Goal: Information Seeking & Learning: Learn about a topic

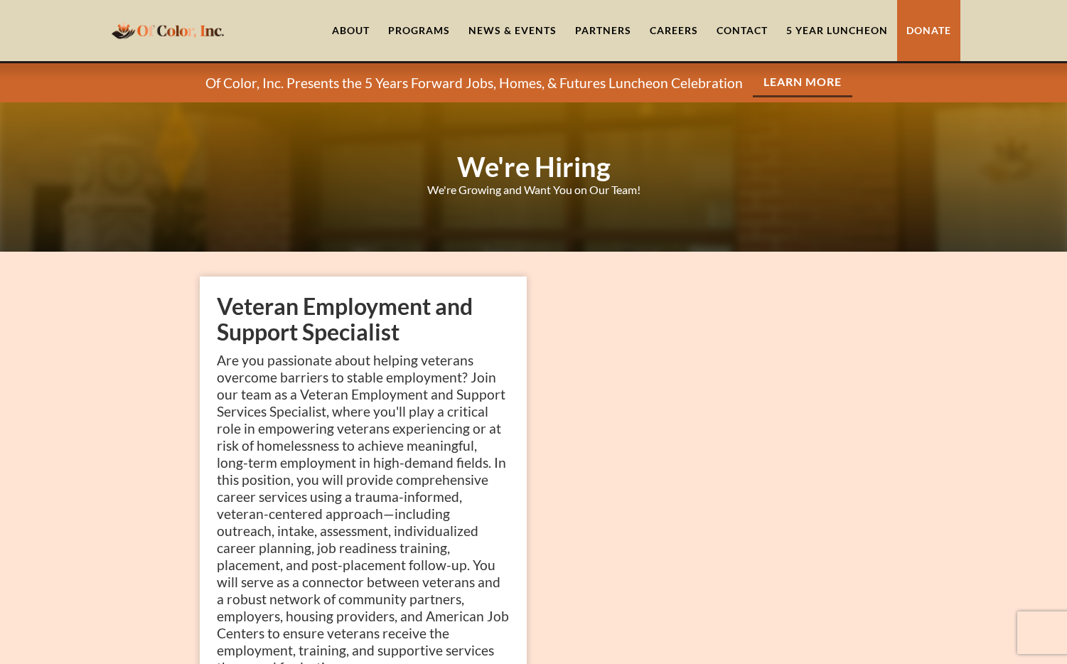
click at [413, 33] on div "Programs" at bounding box center [419, 30] width 62 height 14
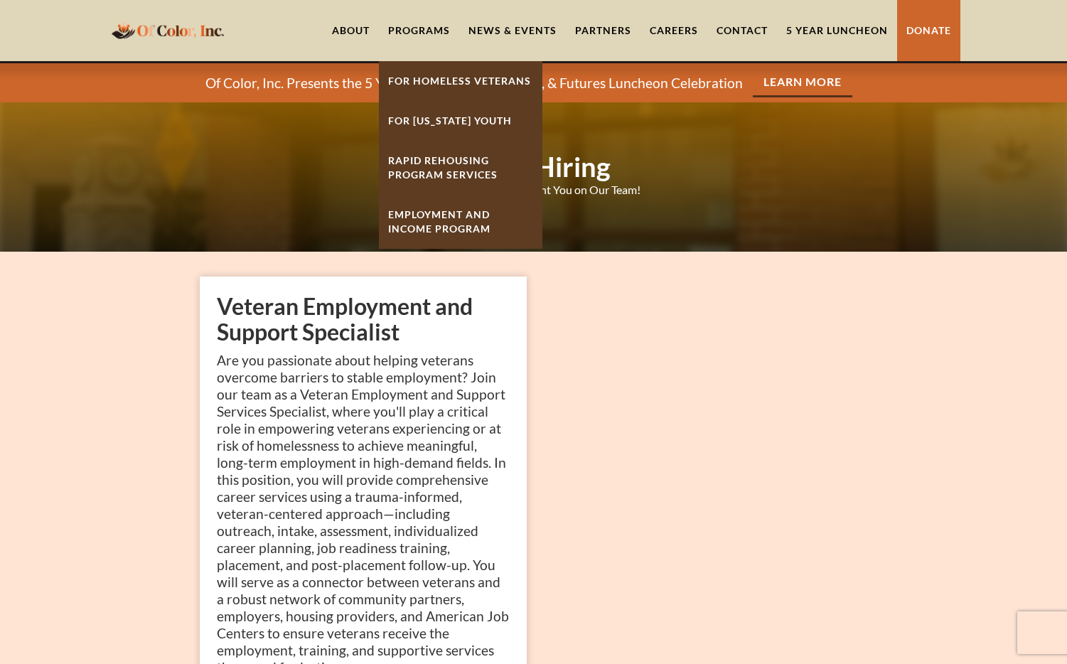
click at [438, 77] on link "For Homeless Veterans" at bounding box center [460, 81] width 163 height 40
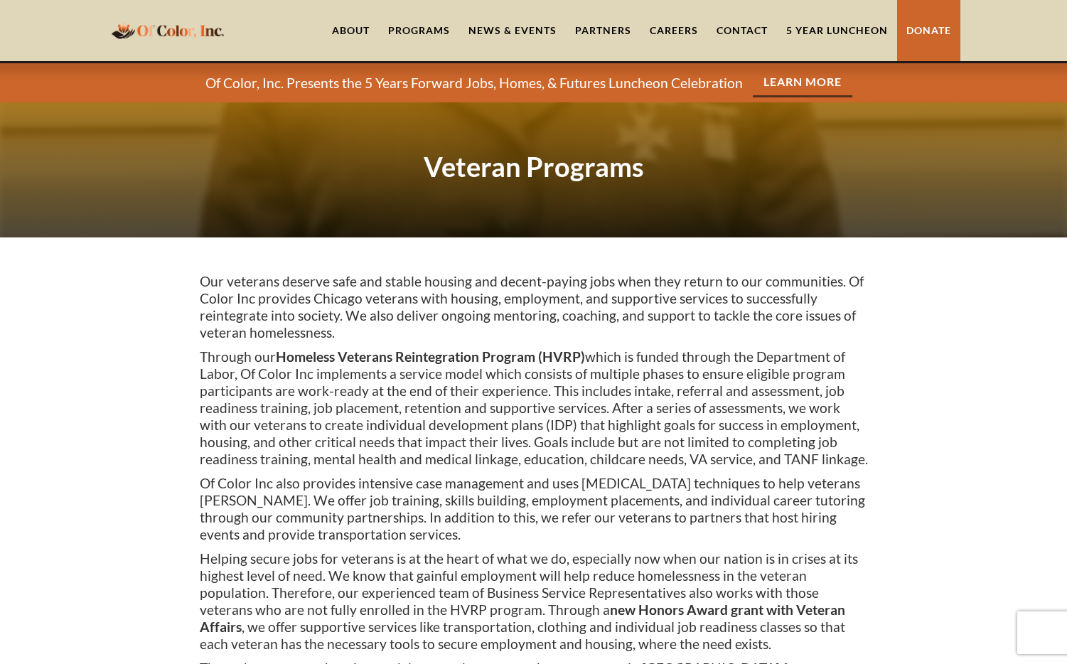
click at [678, 29] on link "Careers" at bounding box center [673, 30] width 67 height 61
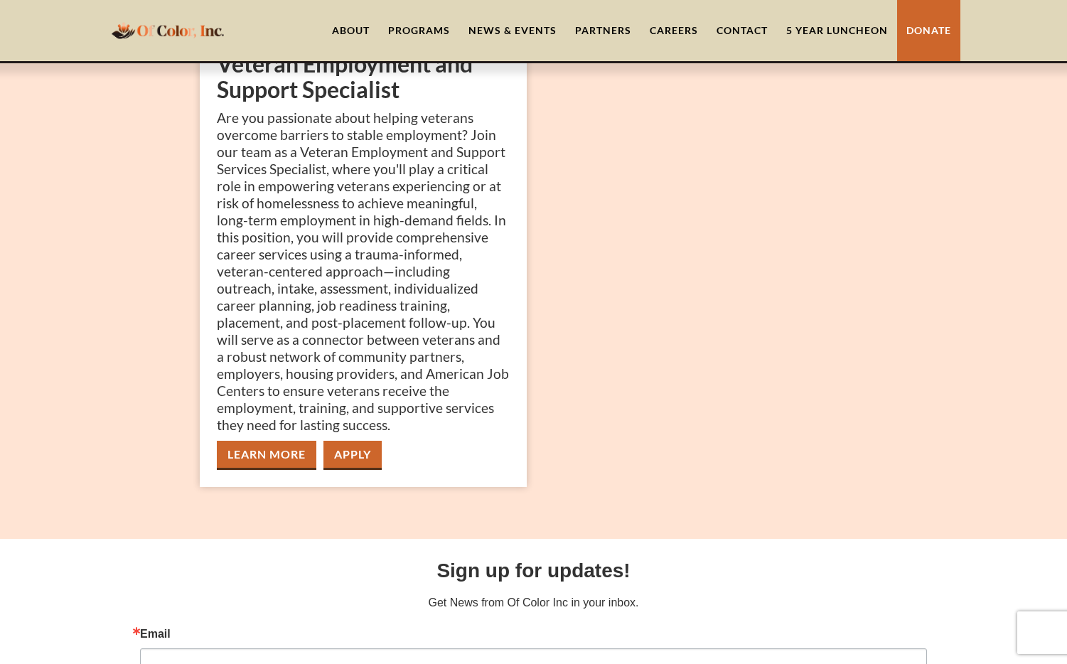
scroll to position [250, 0]
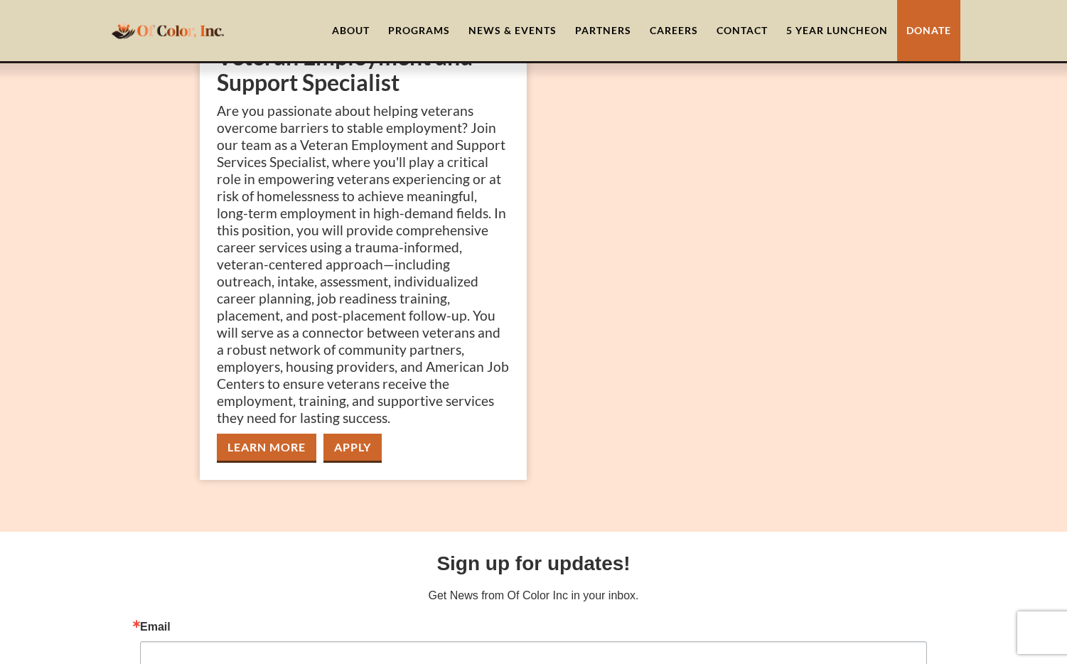
click at [254, 448] on link "Learn More" at bounding box center [267, 448] width 100 height 29
